Goal: Task Accomplishment & Management: Manage account settings

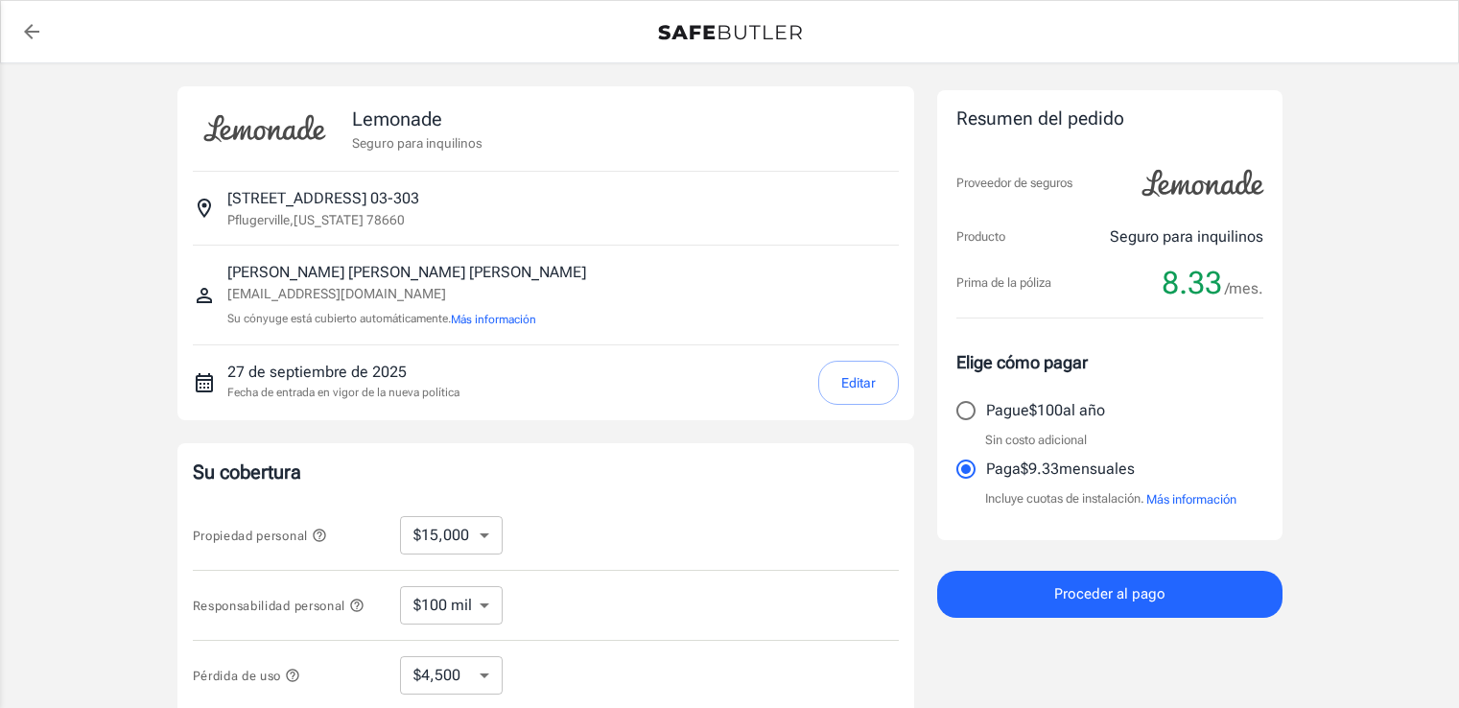
select select "15000"
select select "500"
click at [835, 384] on button "Editar" at bounding box center [858, 383] width 81 height 44
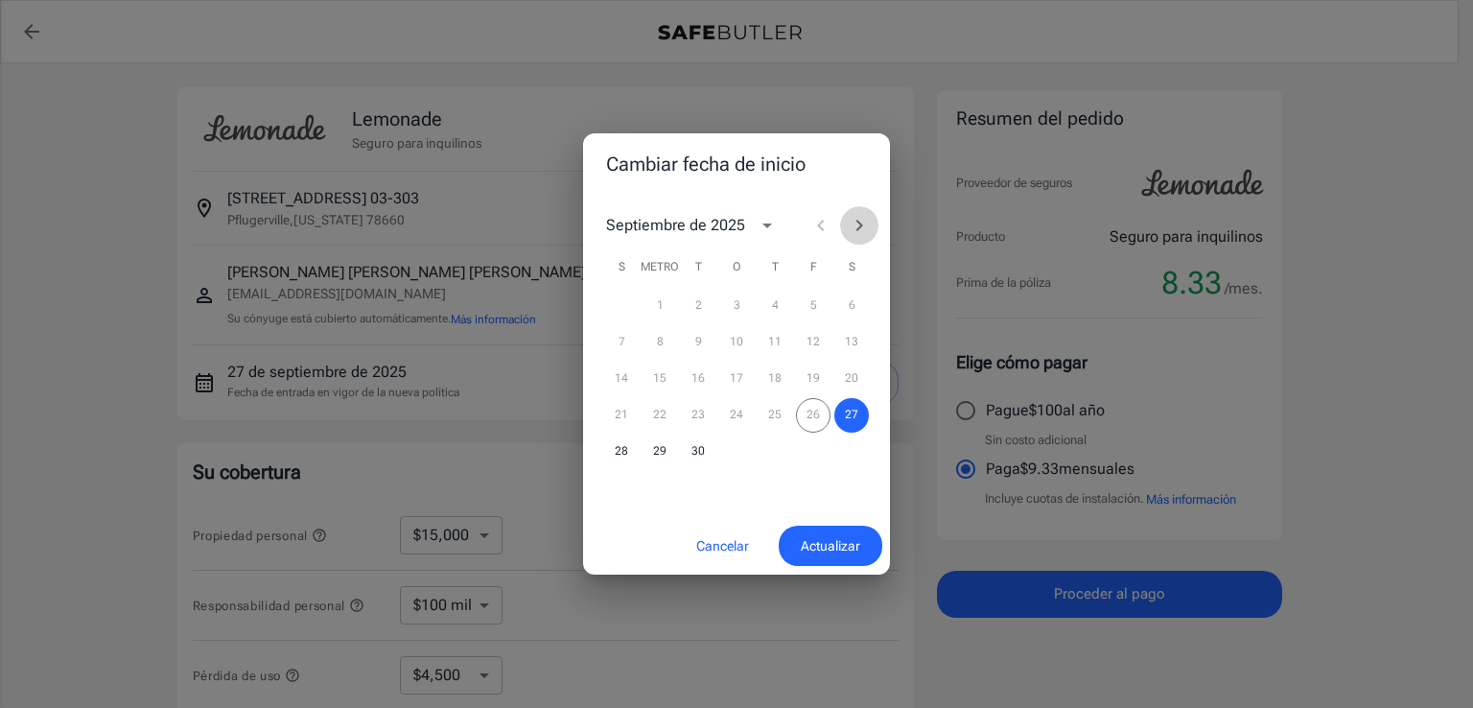
click at [866, 223] on icon "Mes próximo" at bounding box center [859, 225] width 23 height 23
click at [695, 345] on font "7" at bounding box center [698, 341] width 7 height 13
click at [821, 534] on span "Actualizar" at bounding box center [830, 546] width 59 height 24
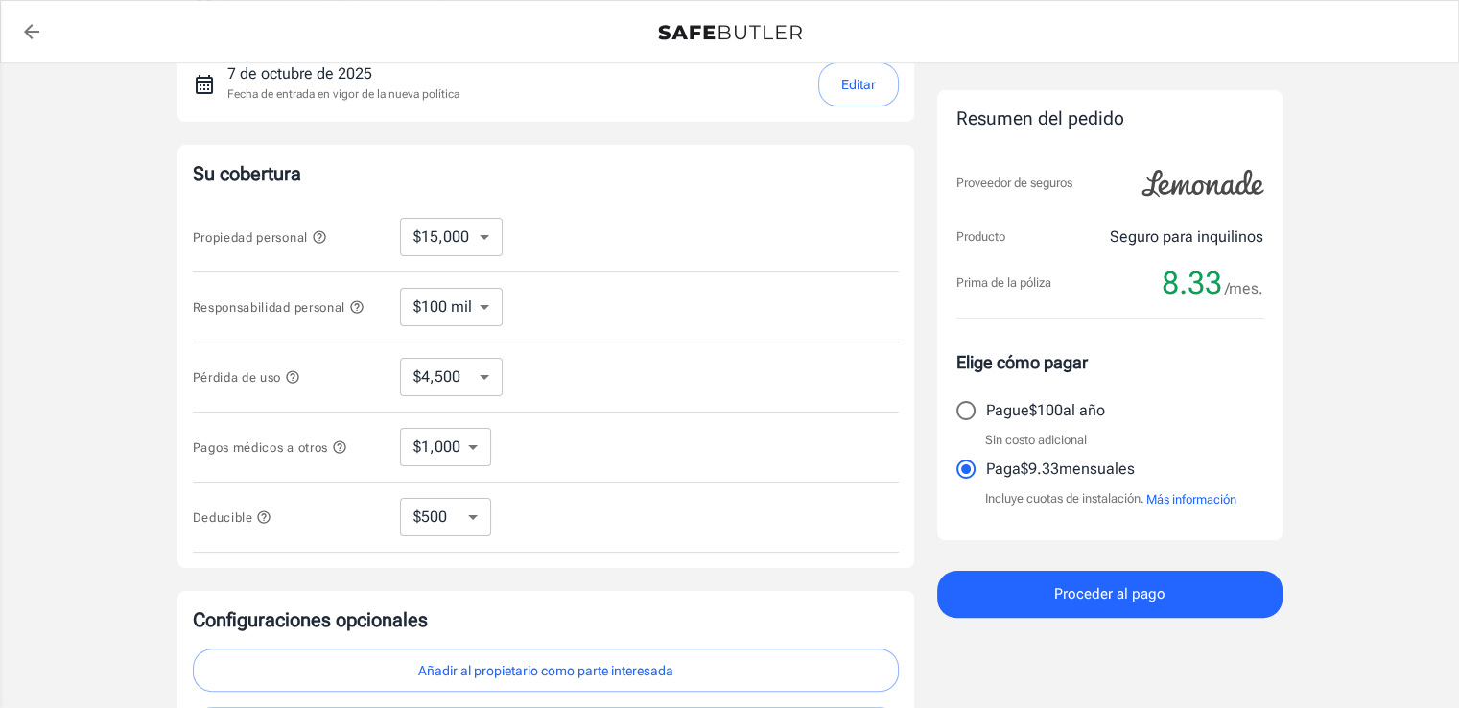
scroll to position [299, 0]
click at [1189, 498] on font "Más información" at bounding box center [1191, 499] width 90 height 14
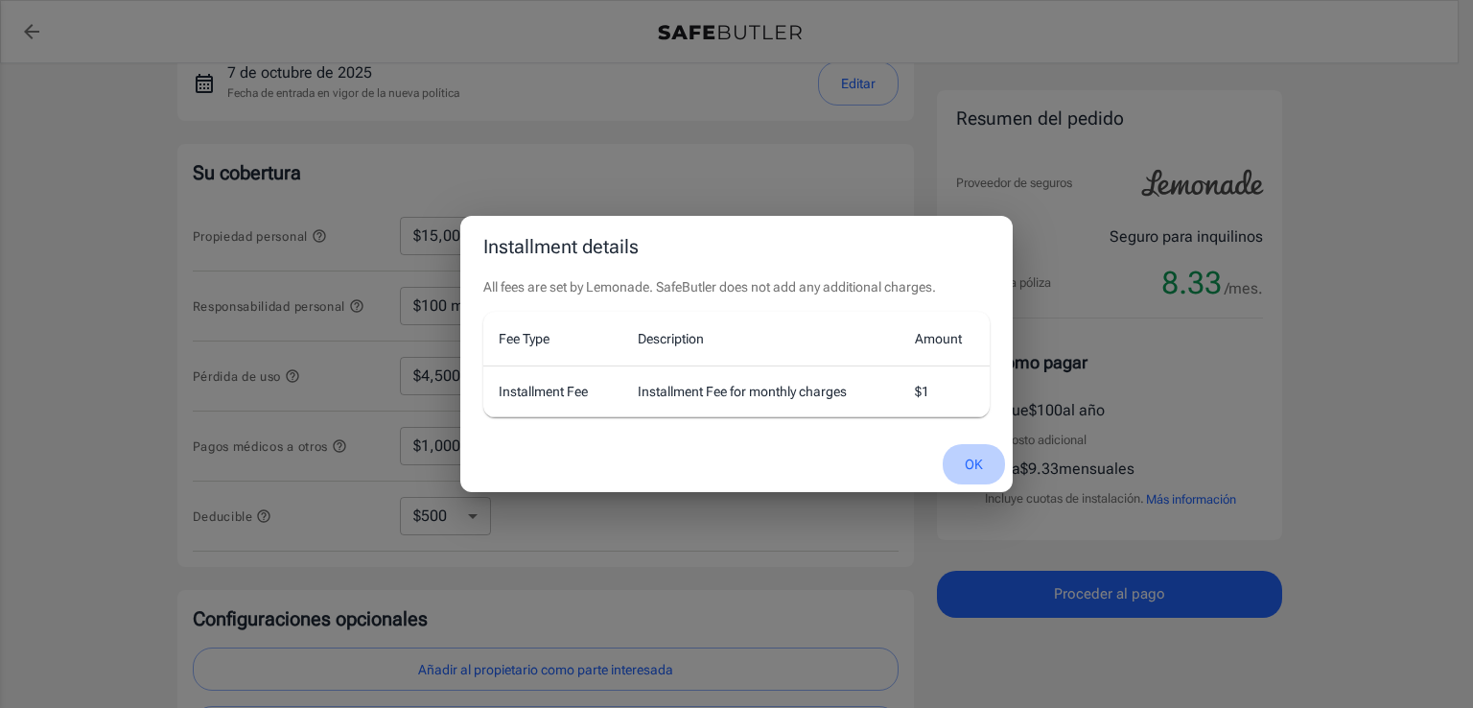
click at [976, 469] on button "OK" at bounding box center [974, 464] width 62 height 41
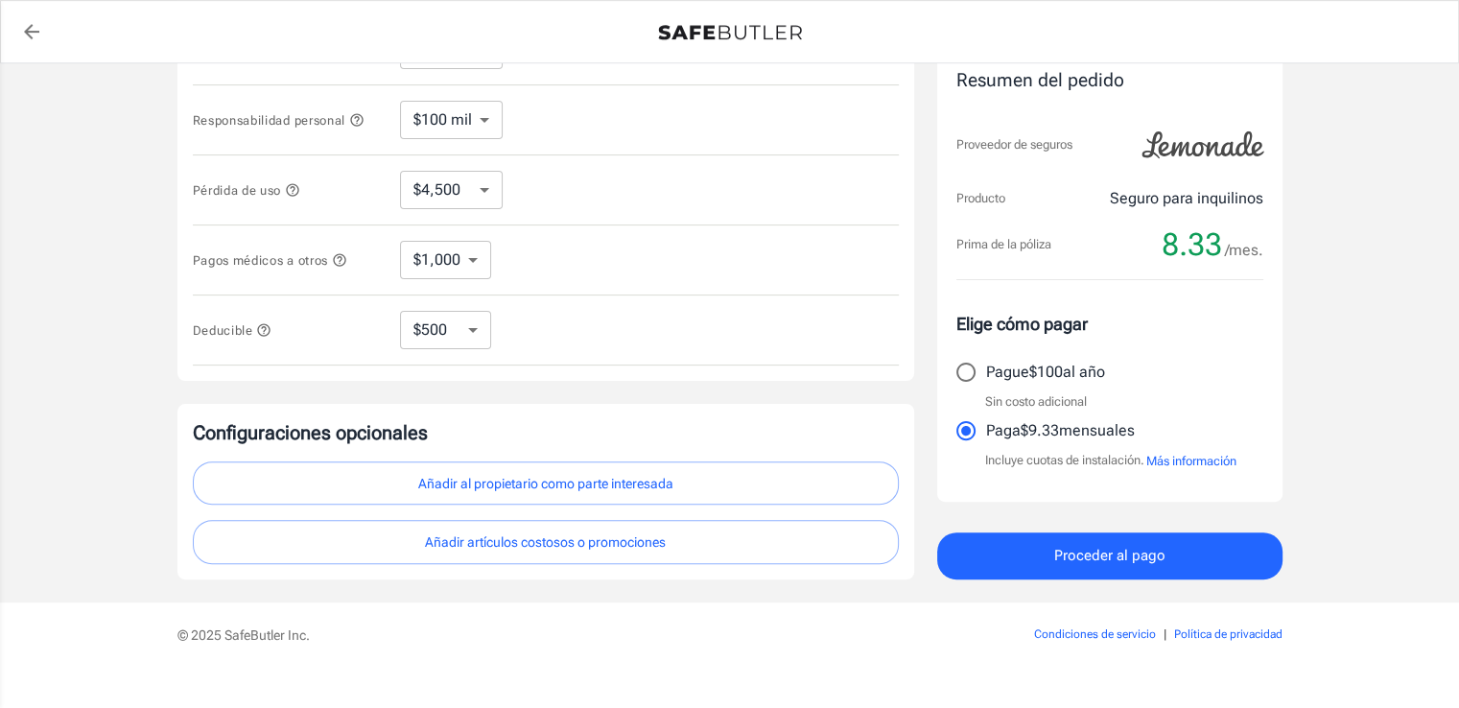
scroll to position [510, 0]
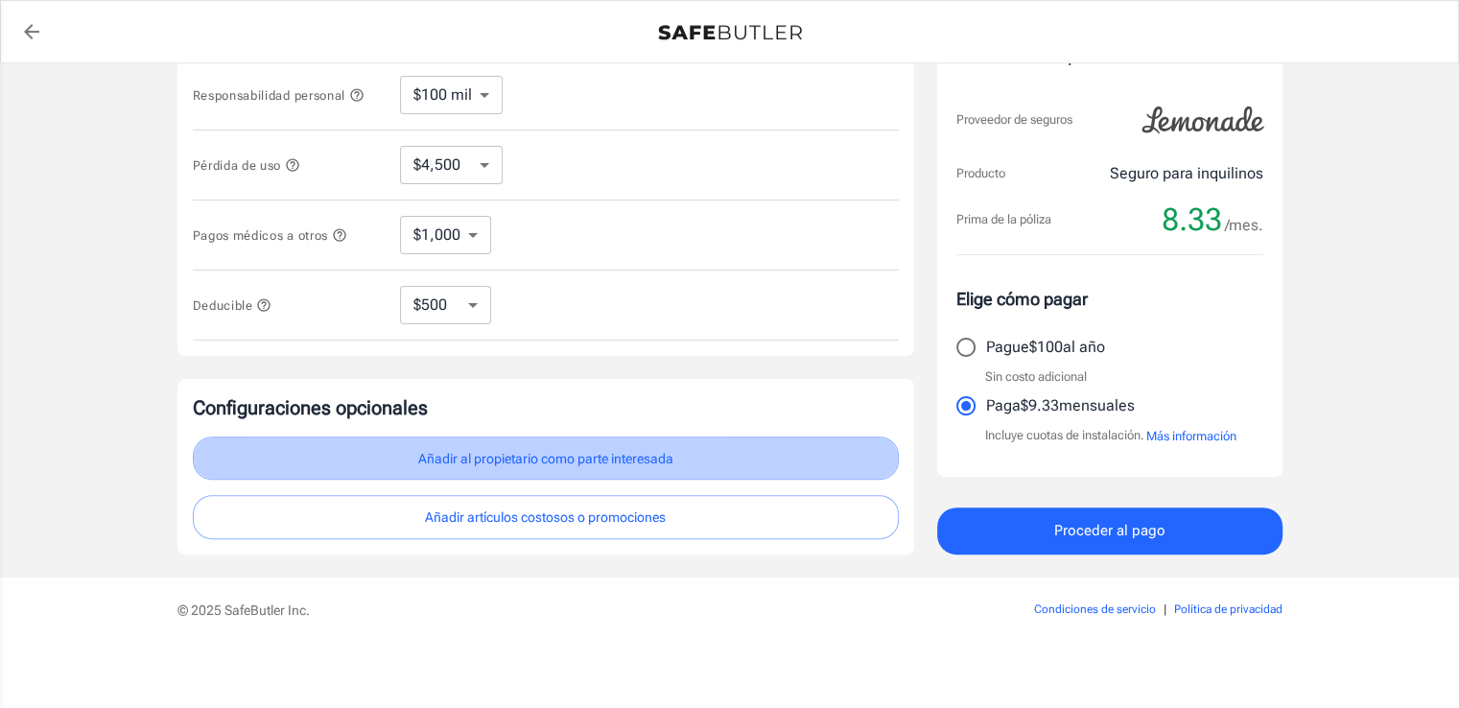
click at [646, 465] on font "Añadir al propietario como parte interesada" at bounding box center [545, 458] width 255 height 25
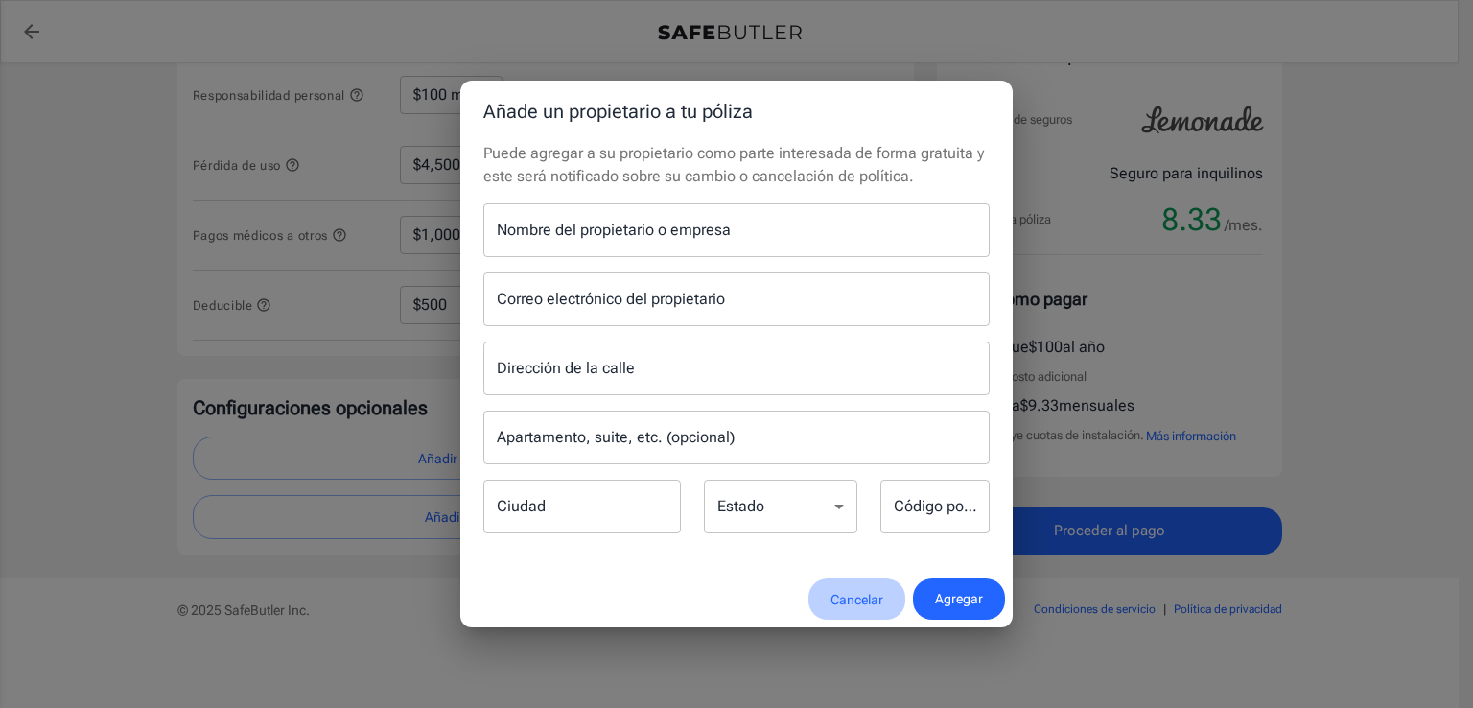
click at [850, 608] on font "Cancelar" at bounding box center [857, 599] width 53 height 25
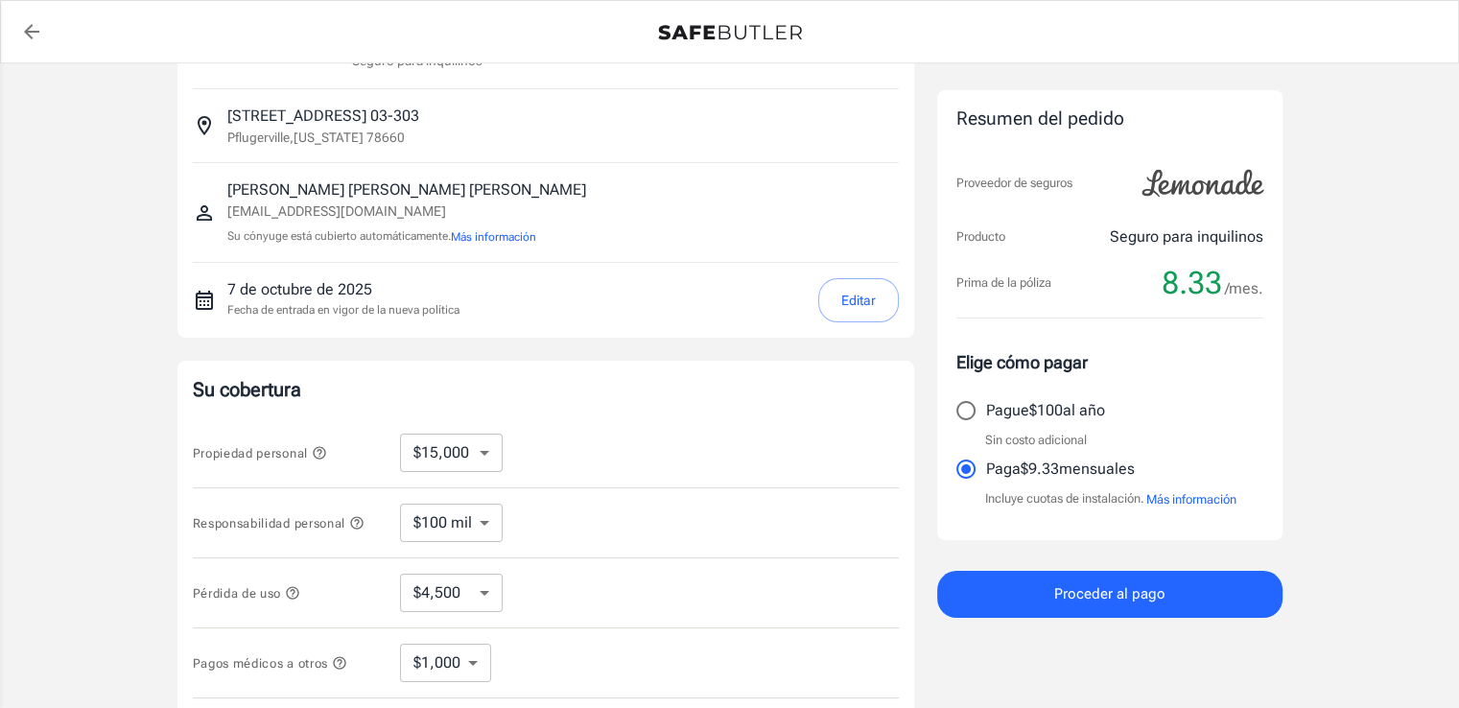
scroll to position [0, 0]
